Goal: Information Seeking & Learning: Learn about a topic

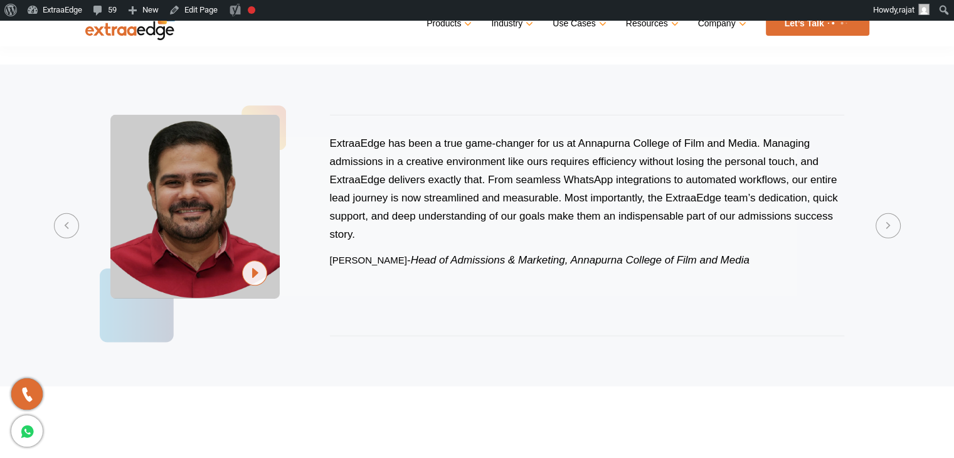
scroll to position [3819, 0]
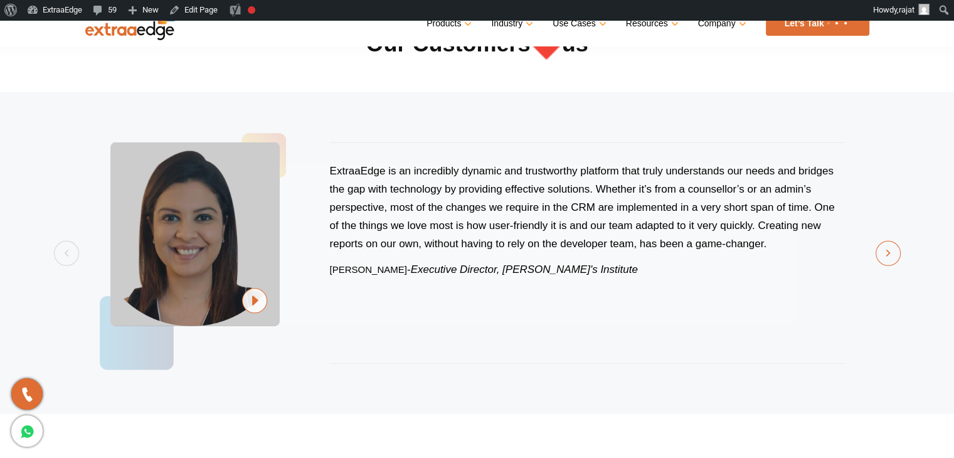
click at [889, 257] on button "Next" at bounding box center [888, 253] width 25 height 25
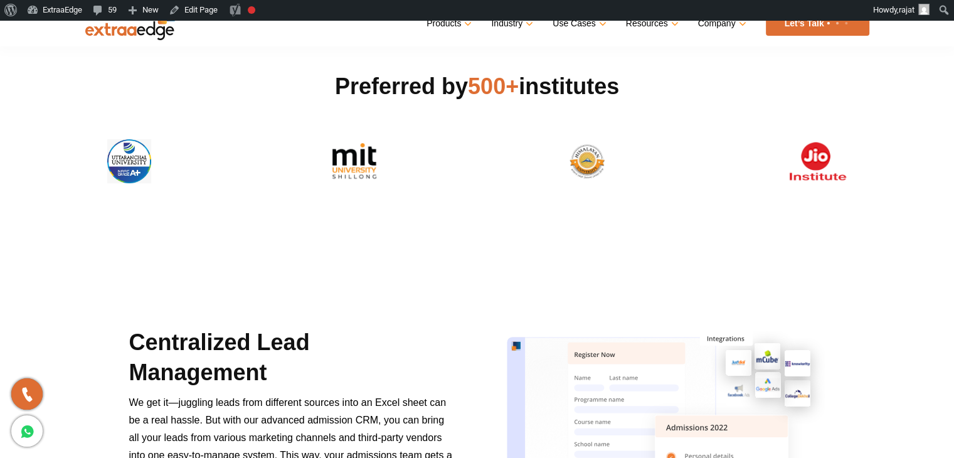
scroll to position [0, 0]
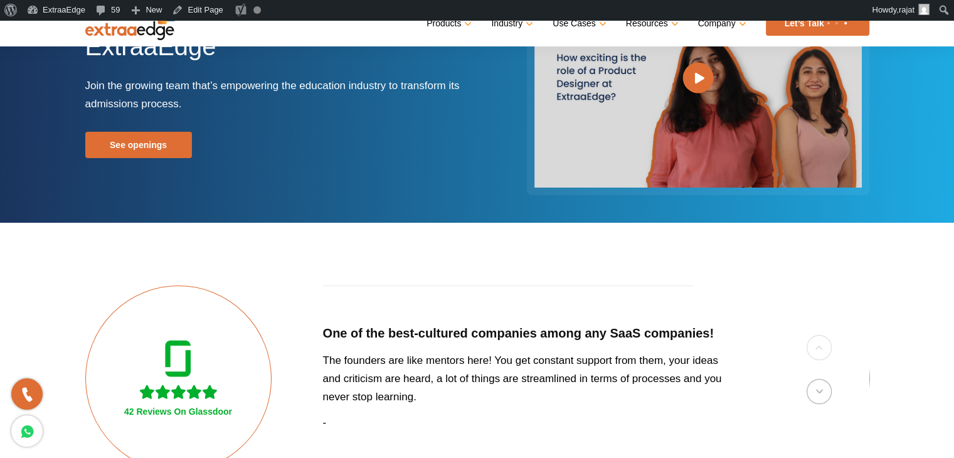
scroll to position [224, 0]
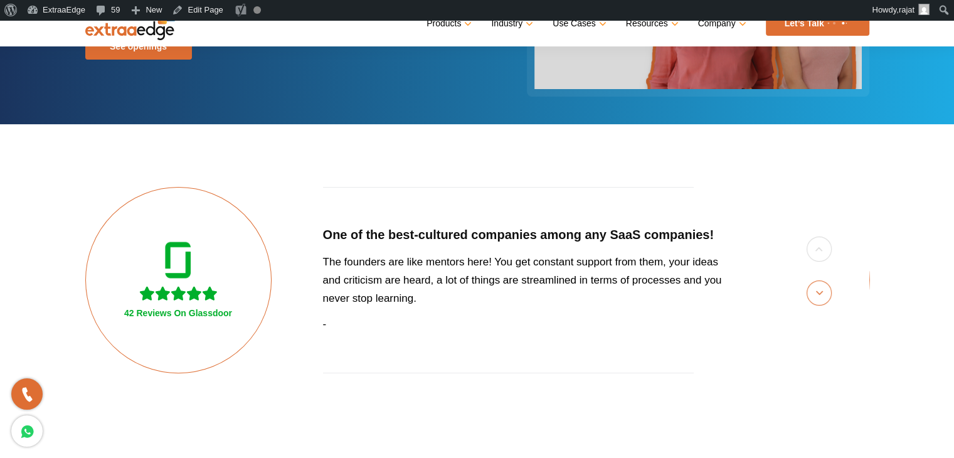
click at [820, 292] on button "Next" at bounding box center [819, 292] width 25 height 25
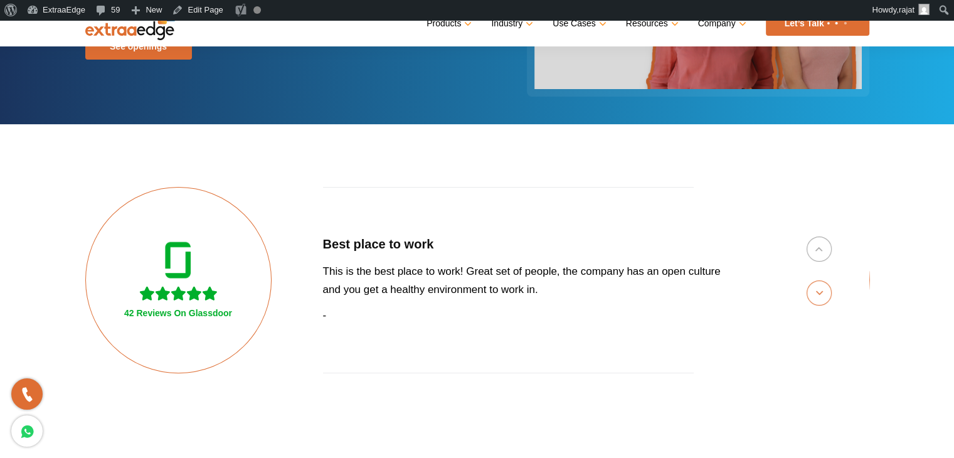
click at [820, 292] on button "Next" at bounding box center [819, 292] width 25 height 25
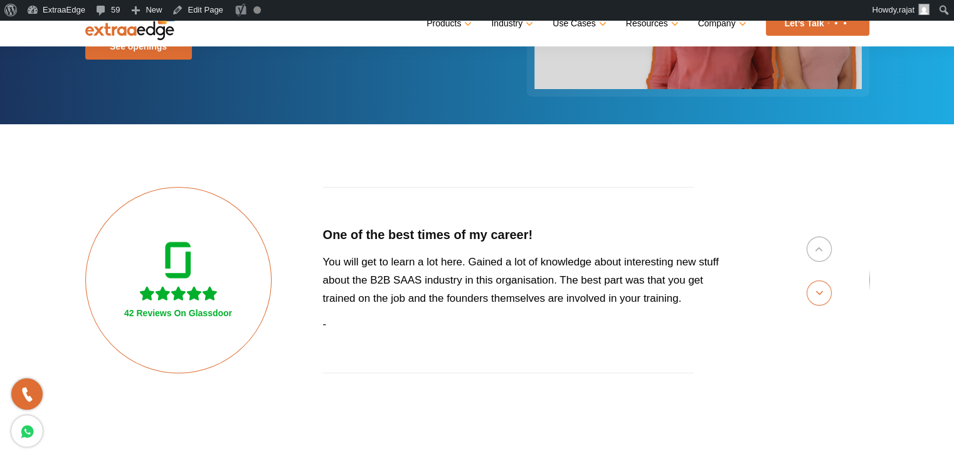
click at [820, 292] on button "Next" at bounding box center [819, 292] width 25 height 25
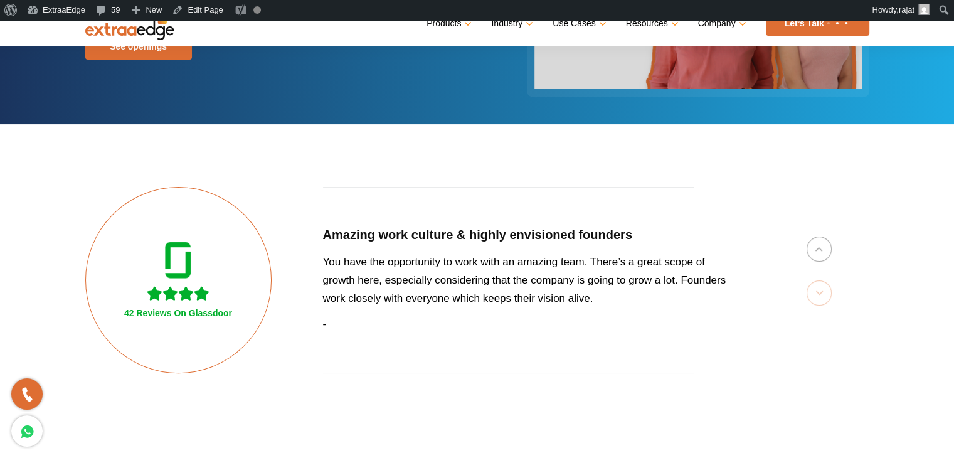
click at [820, 292] on div "42 Reviews On Glassdoor Amazing work culture & highly envisioned founders You h…" at bounding box center [477, 280] width 784 height 186
click at [827, 248] on button "Previous" at bounding box center [819, 248] width 25 height 25
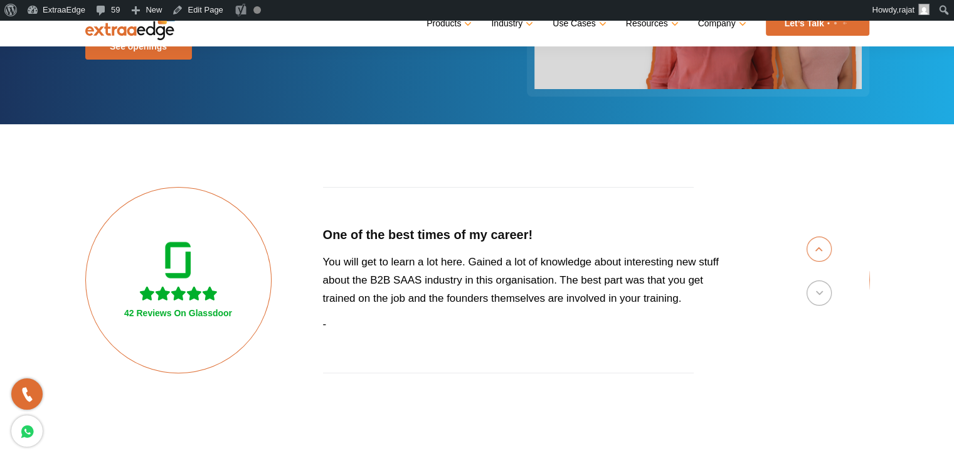
click at [827, 248] on button "Previous" at bounding box center [819, 248] width 25 height 25
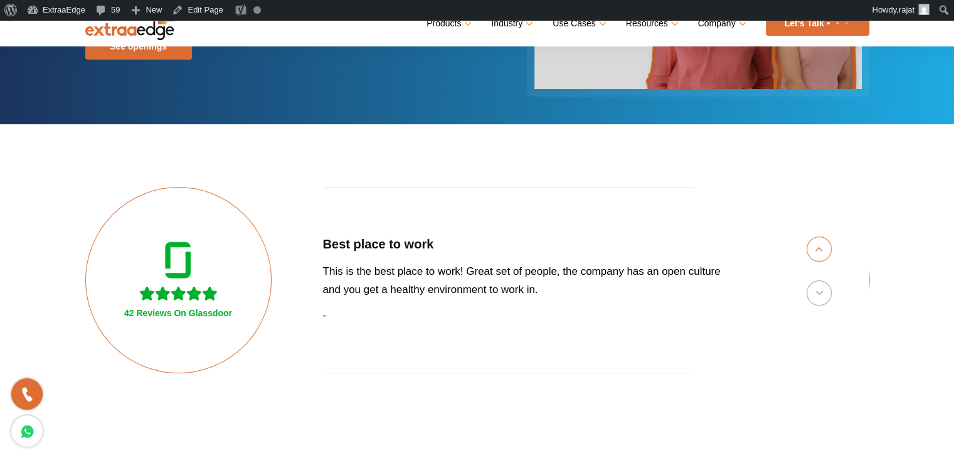
click at [827, 248] on button "Previous" at bounding box center [819, 248] width 25 height 25
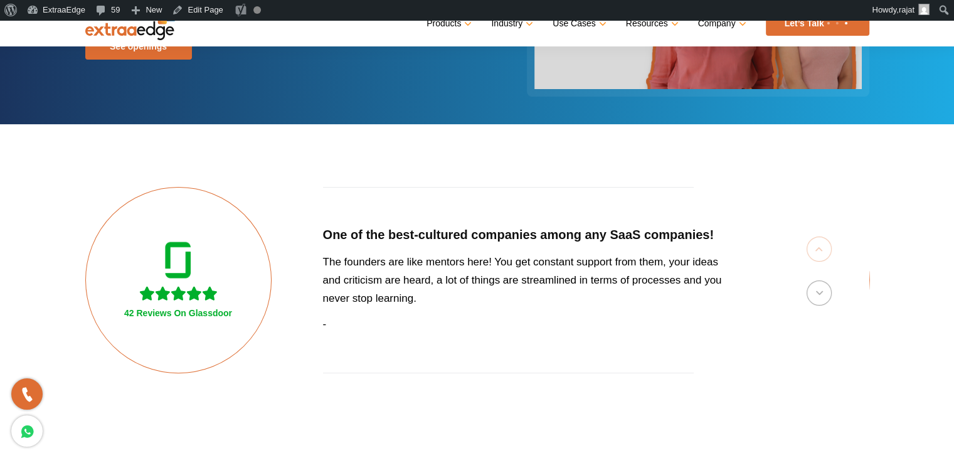
click at [827, 248] on div "42 Reviews On Glassdoor One of the best-cultured companies among any SaaS compa…" at bounding box center [477, 280] width 784 height 186
